Goal: Task Accomplishment & Management: Use online tool/utility

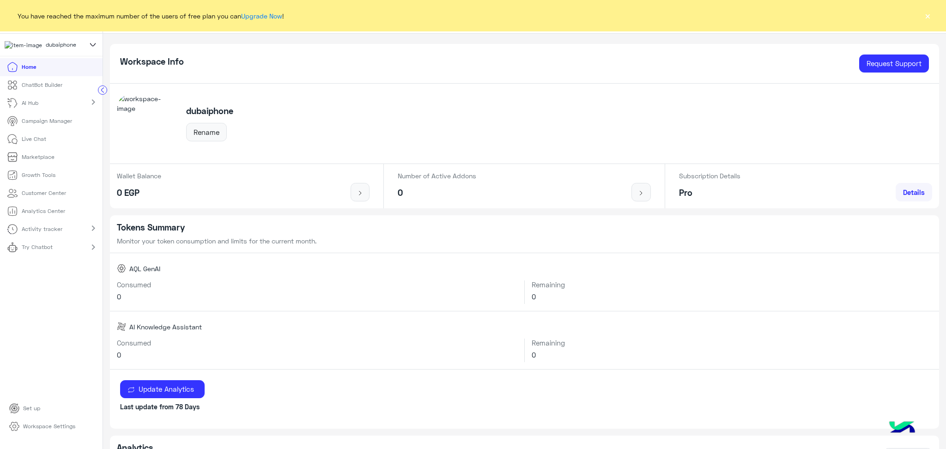
click at [930, 14] on button "×" at bounding box center [927, 15] width 9 height 9
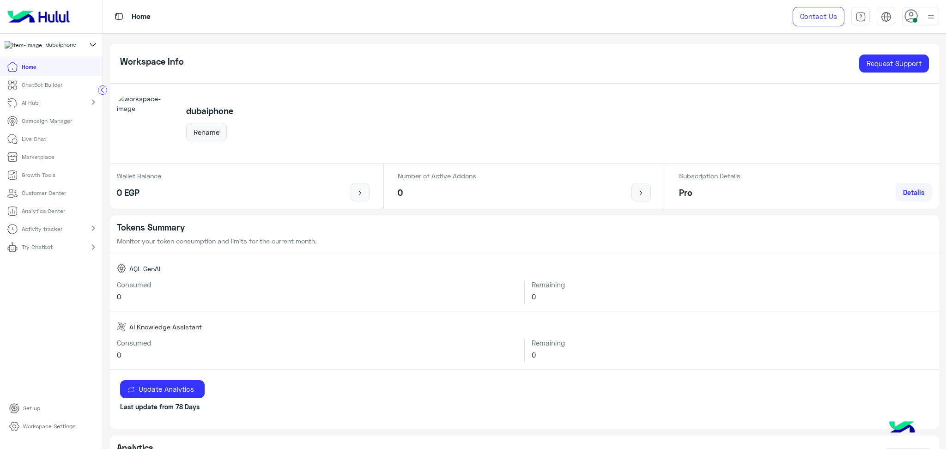
click at [62, 234] on link "Activity tracker" at bounding box center [36, 229] width 73 height 18
click at [71, 269] on li "Logs Manager" at bounding box center [51, 265] width 103 height 18
click at [37, 268] on p "Logs Manager" at bounding box center [40, 265] width 36 height 8
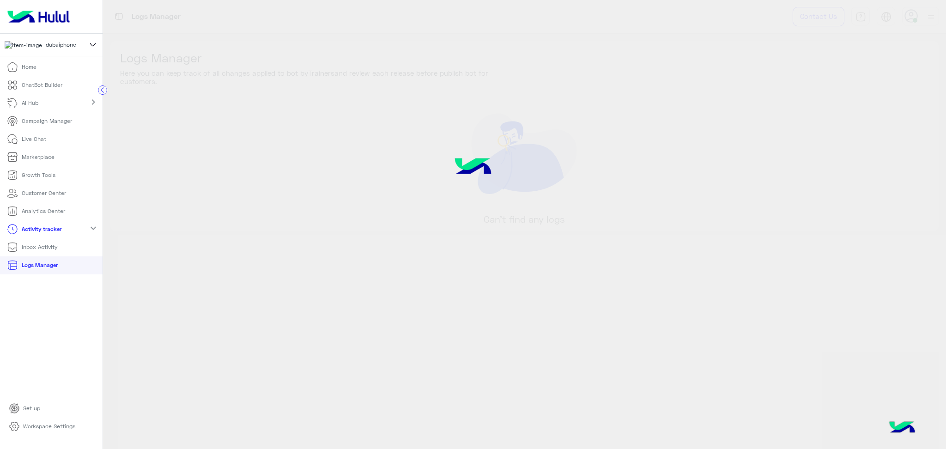
click at [32, 268] on p "Logs Manager" at bounding box center [40, 265] width 36 height 8
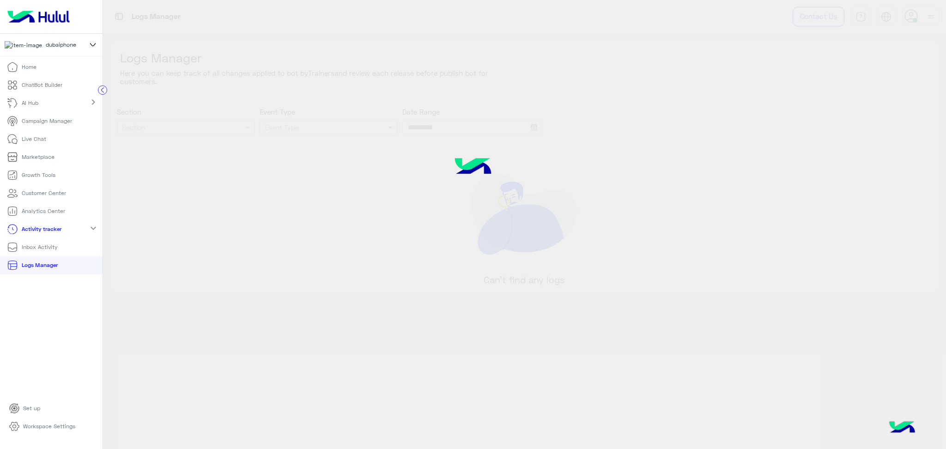
type input "**********"
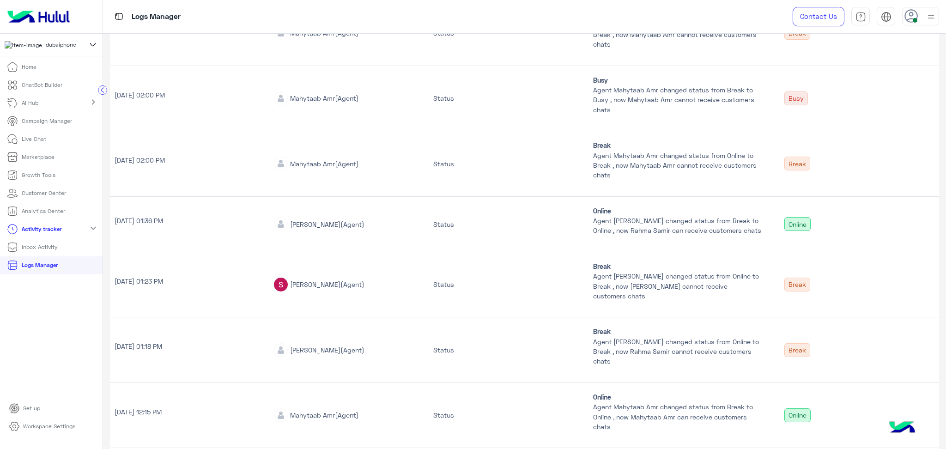
scroll to position [61, 0]
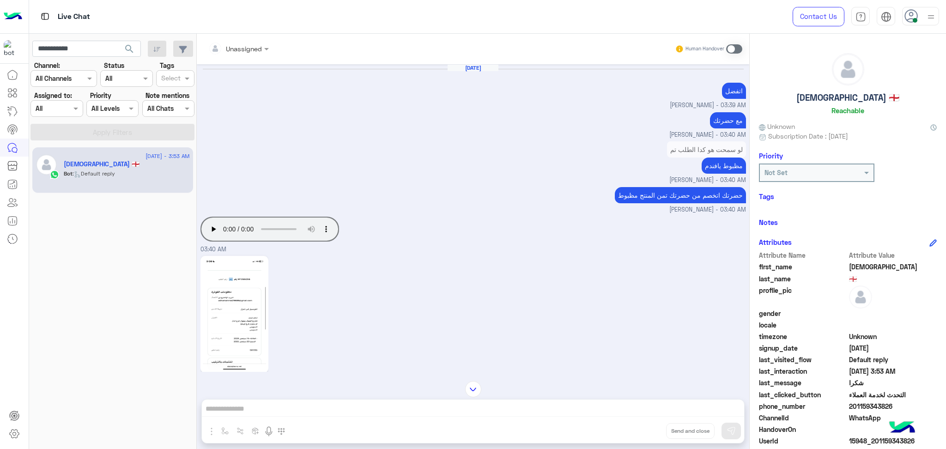
scroll to position [45, 0]
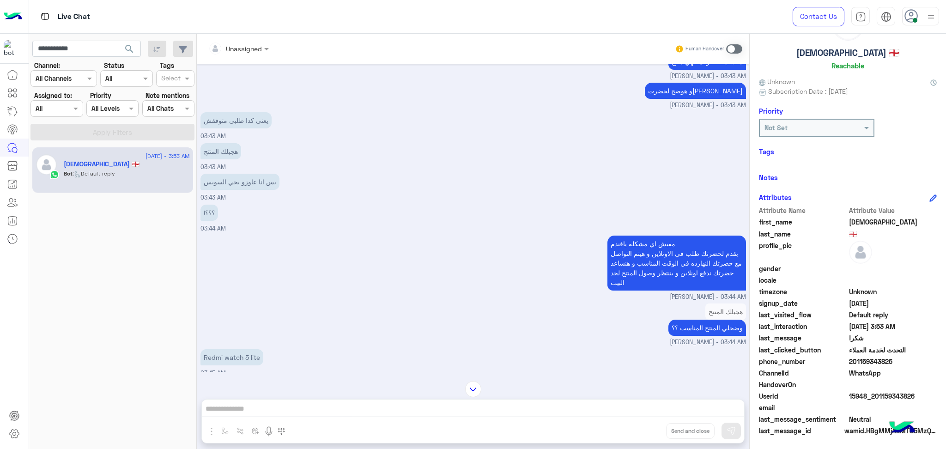
click at [249, 55] on div "Unassigned" at bounding box center [235, 48] width 54 height 18
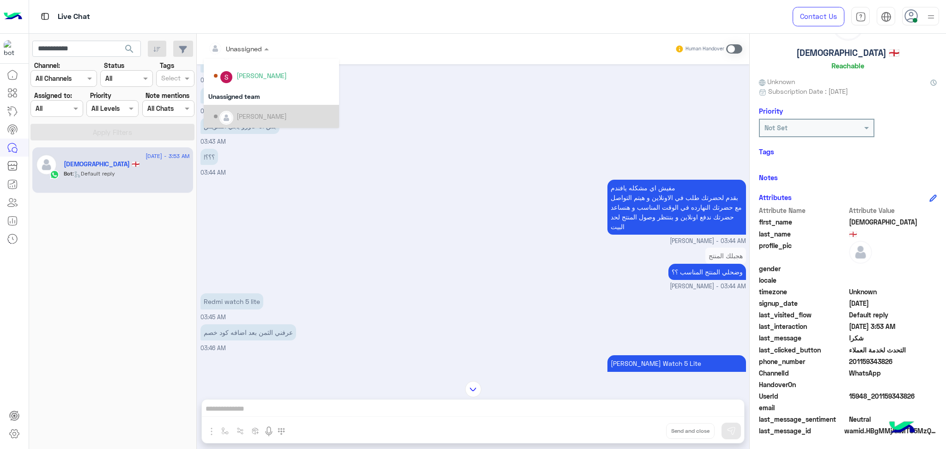
scroll to position [815, 0]
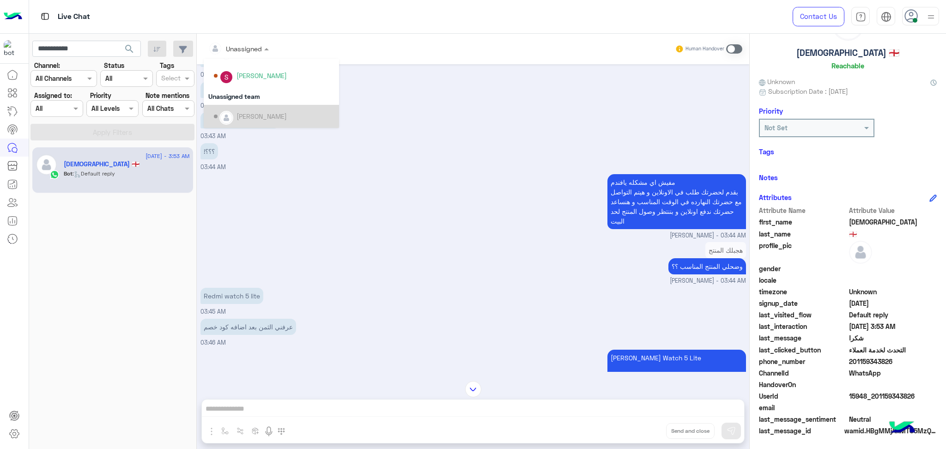
click at [466, 176] on div "مفيش اي مشكله يافندم بقدم لحضرتك طلب في الاونلاين و هيتم التواصل مع حضرتك النها…" at bounding box center [473, 206] width 546 height 68
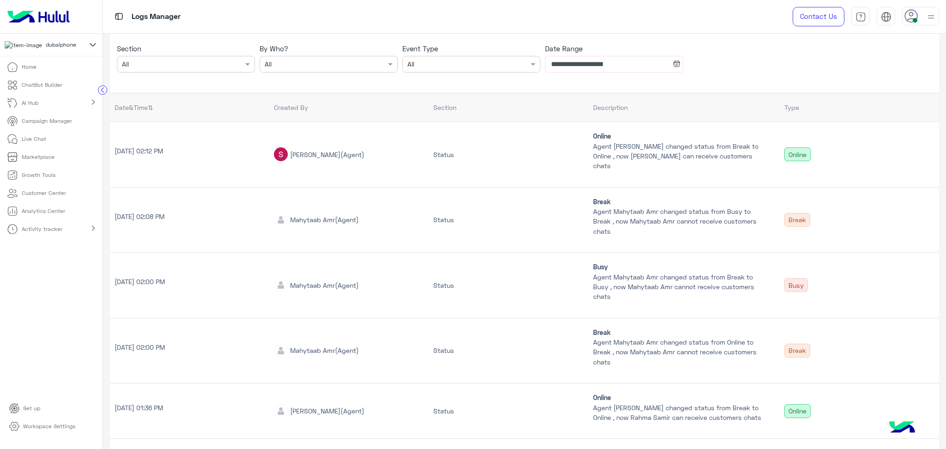
scroll to position [123, 0]
